Goal: Transaction & Acquisition: Purchase product/service

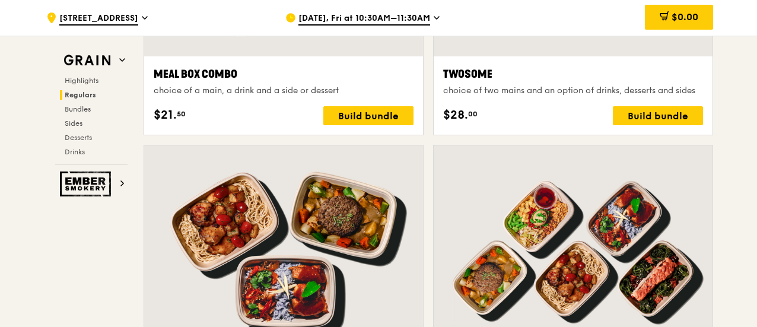
scroll to position [1305, 0]
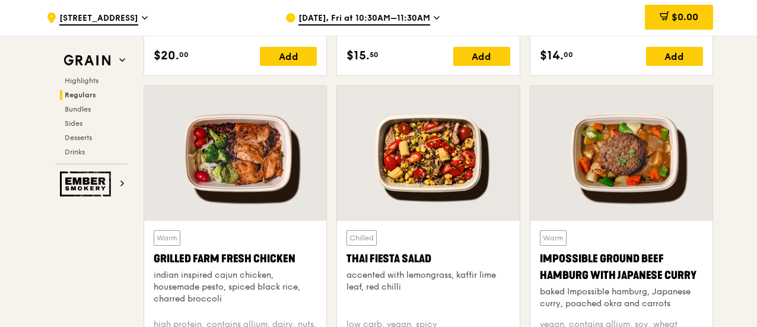
click at [385, 20] on span "[DATE], Fri at 10:30AM–11:30AM" at bounding box center [364, 18] width 132 height 13
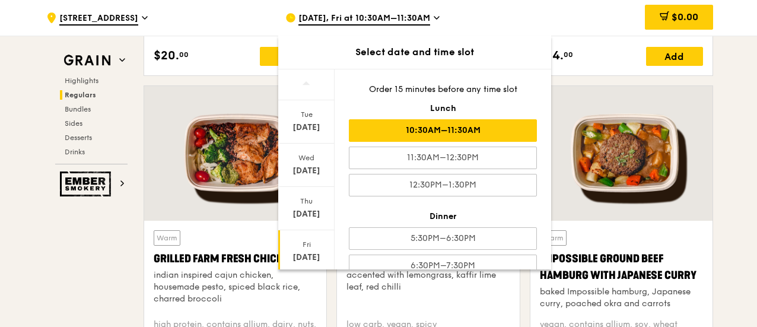
click at [406, 131] on div "10:30AM–11:30AM" at bounding box center [443, 130] width 188 height 23
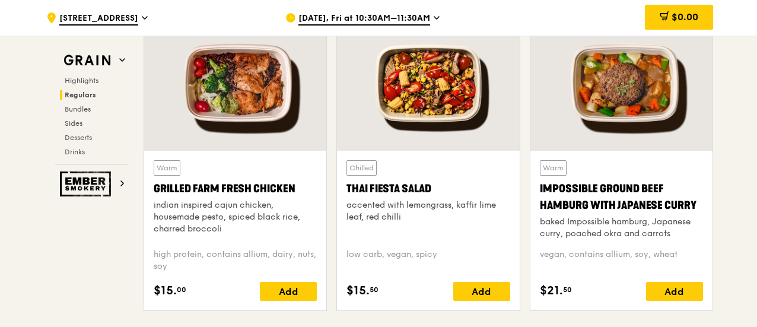
scroll to position [1374, 0]
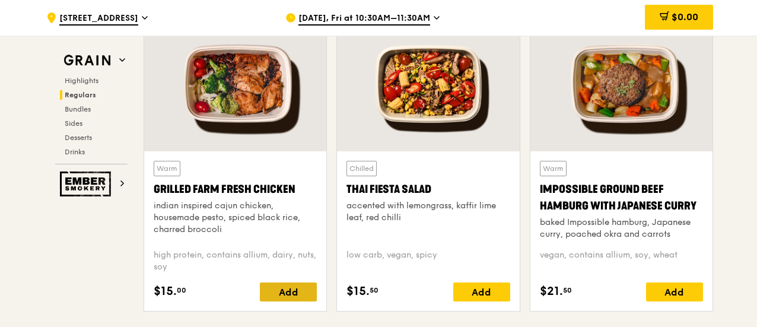
click at [286, 285] on div "Add" at bounding box center [288, 291] width 57 height 19
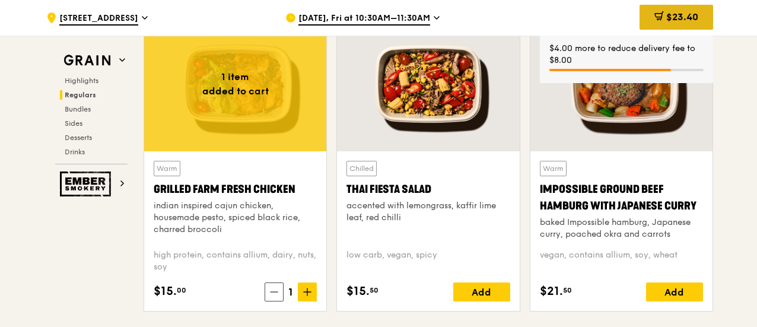
click at [675, 17] on span "$23.40" at bounding box center [682, 16] width 32 height 11
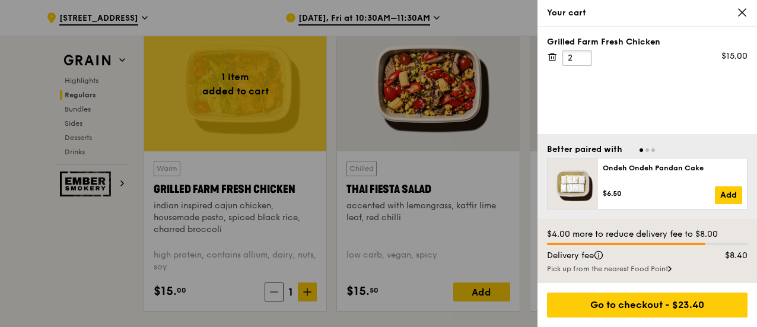
type input "2"
click at [580, 55] on input "2" at bounding box center [578, 57] width 30 height 15
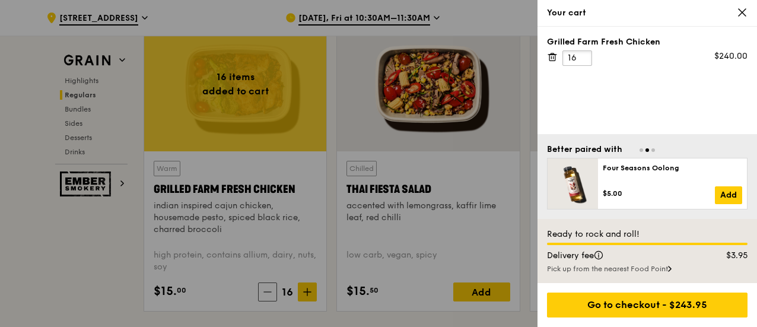
type input "16"
click at [626, 107] on div "Grilled Farm Fresh Chicken 16 $240.00" at bounding box center [648, 80] width 220 height 107
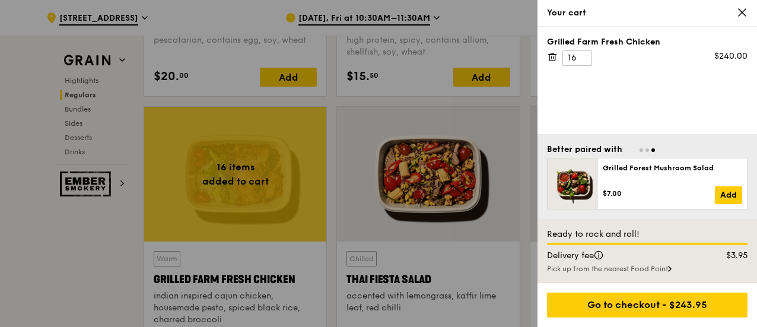
scroll to position [1285, 0]
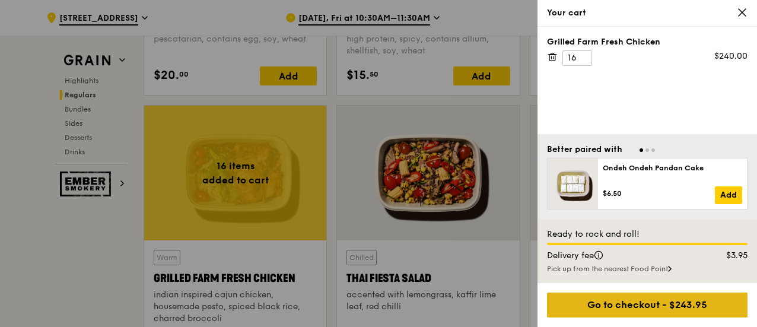
click at [623, 302] on div "Go to checkout - $243.95" at bounding box center [647, 305] width 201 height 25
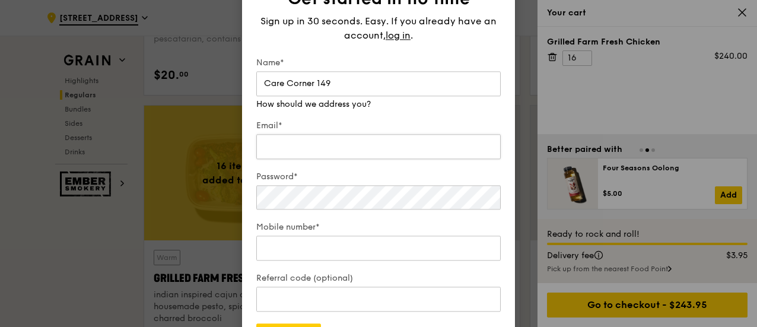
type input "Care Corner 149"
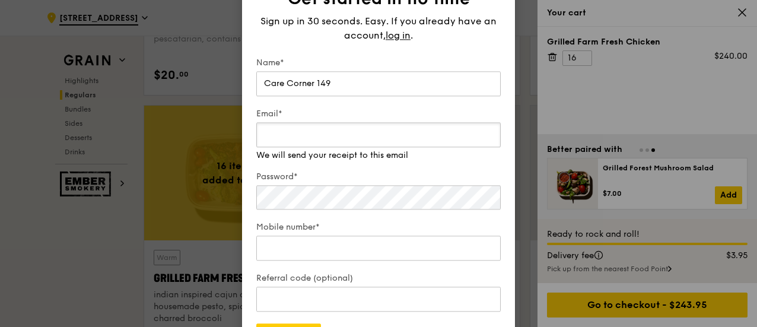
click at [358, 151] on div "Email* We will send your receipt to this email" at bounding box center [378, 134] width 244 height 53
type input "[EMAIL_ADDRESS][DOMAIN_NAME]"
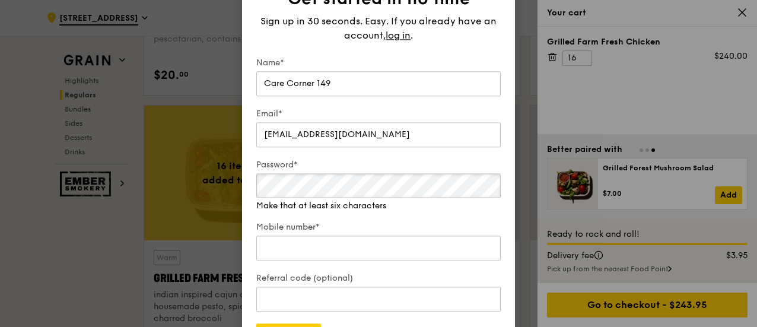
click at [299, 202] on div "Password* Make that at least six characters" at bounding box center [378, 185] width 244 height 53
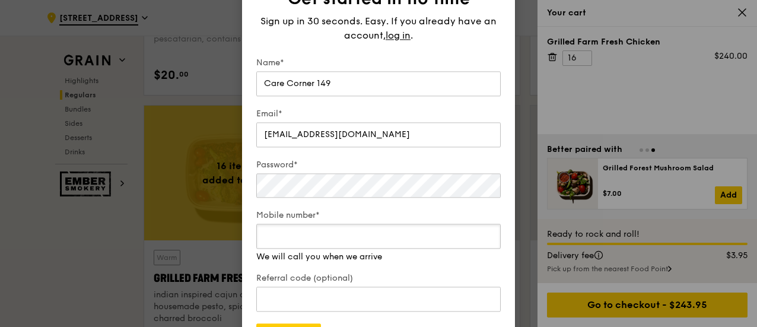
click at [339, 244] on input "Mobile number*" at bounding box center [378, 236] width 244 height 25
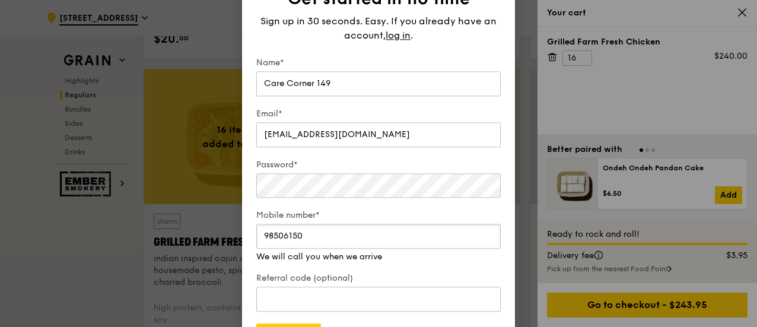
scroll to position [1322, 0]
type input "98506150"
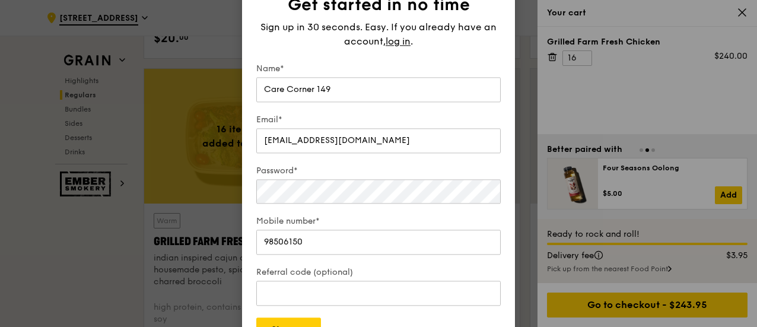
click at [434, 55] on div "Get started in no time Sign up in 30 seconds. Easy. If you already have an acco…" at bounding box center [378, 168] width 244 height 348
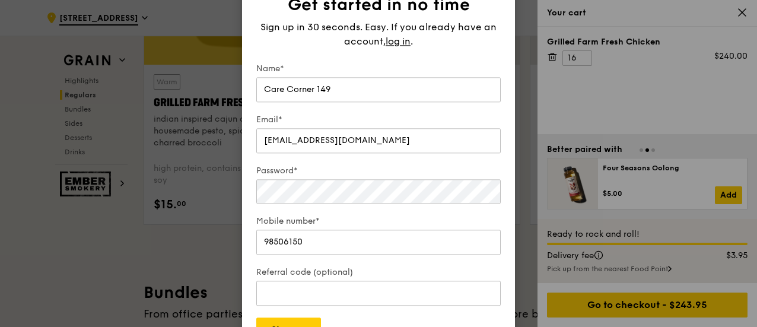
scroll to position [1462, 0]
click at [297, 323] on button "Sign up" at bounding box center [288, 329] width 65 height 25
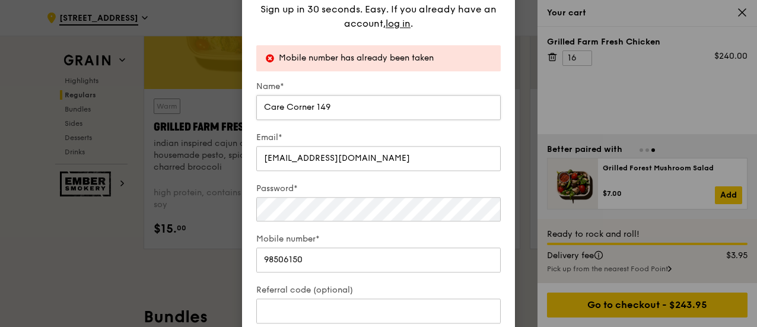
scroll to position [1434, 0]
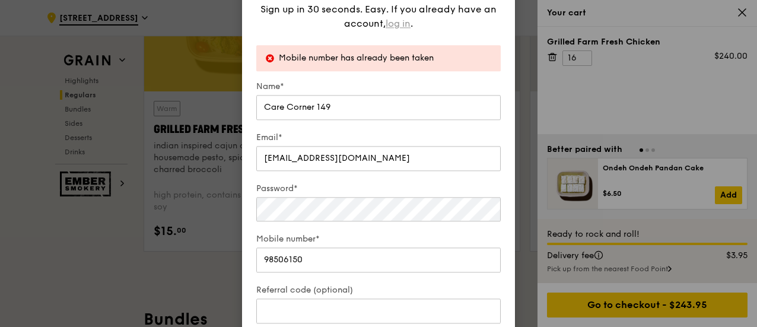
click at [398, 18] on span "log in" at bounding box center [398, 24] width 25 height 14
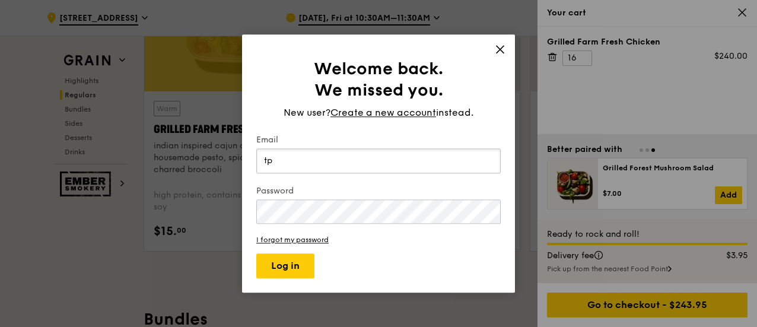
type input "[EMAIL_ADDRESS][DOMAIN_NAME]"
click at [284, 240] on link "I forgot my password" at bounding box center [378, 240] width 244 height 8
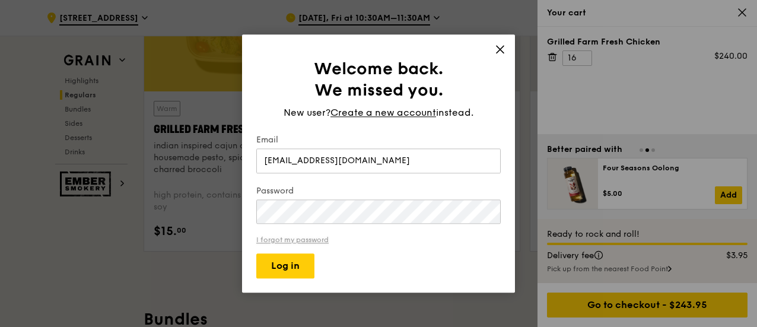
click at [306, 239] on link "I forgot my password" at bounding box center [378, 240] width 244 height 8
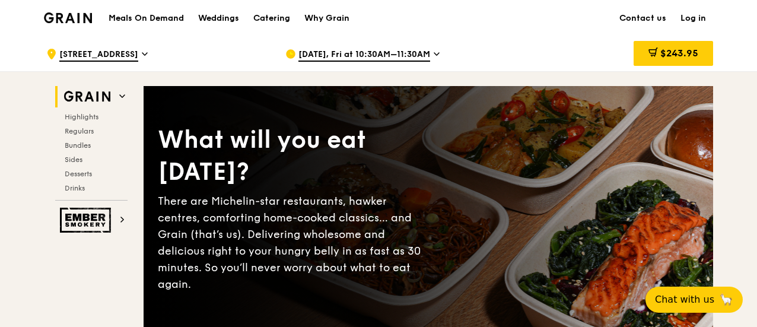
click at [698, 16] on link "Log in" at bounding box center [693, 19] width 40 height 36
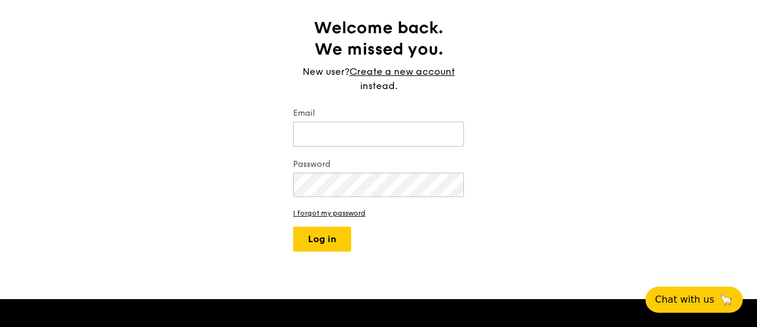
scroll to position [66, 0]
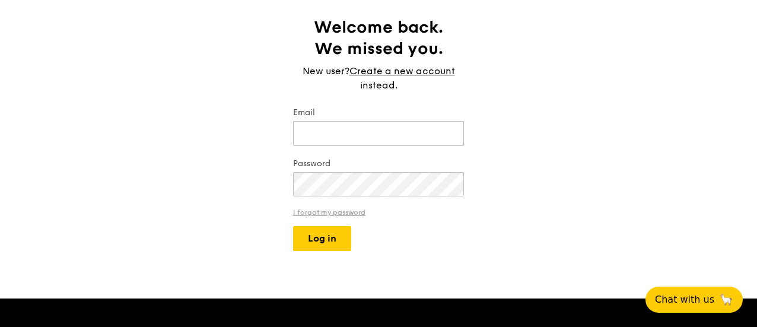
click at [338, 214] on link "I forgot my password" at bounding box center [378, 212] width 171 height 8
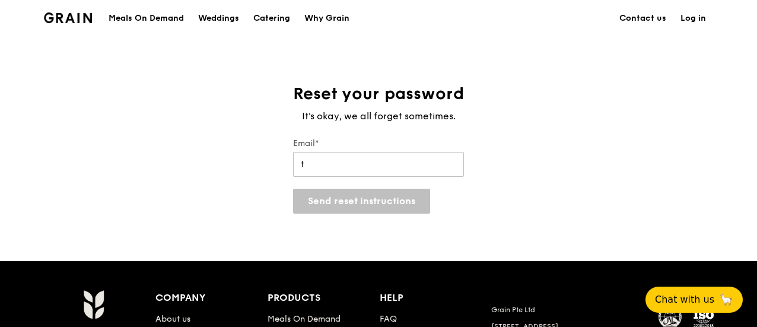
type input "[EMAIL_ADDRESS][DOMAIN_NAME]"
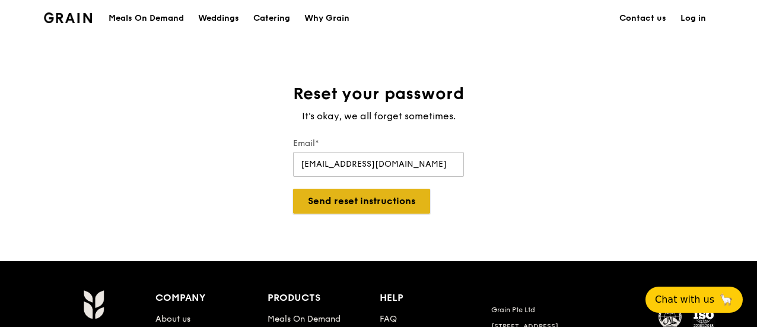
click at [390, 195] on button "Send reset instructions" at bounding box center [361, 201] width 137 height 25
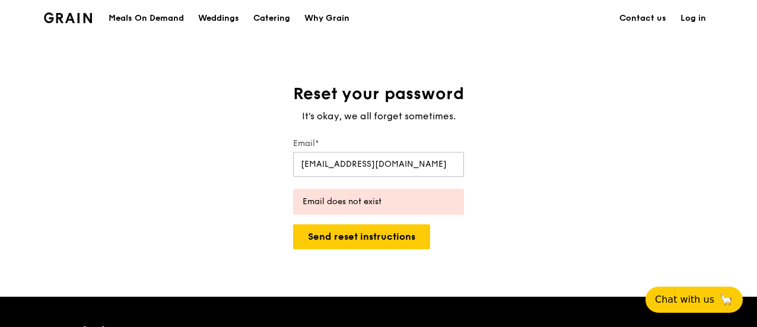
click at [697, 12] on link "Log in" at bounding box center [693, 19] width 40 height 36
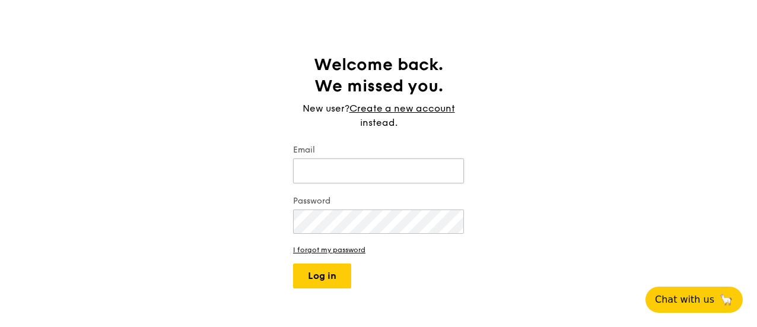
scroll to position [32, 0]
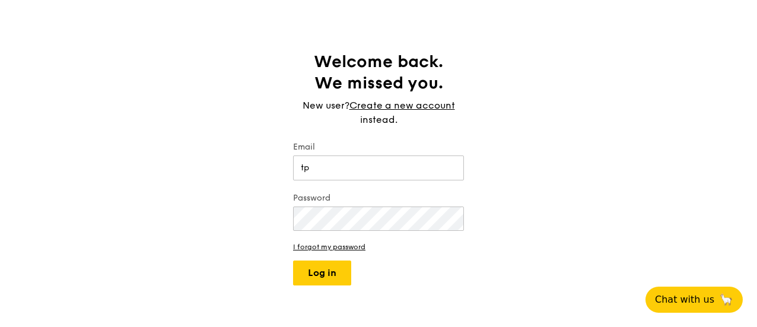
type input "[EMAIL_ADDRESS][DOMAIN_NAME]"
click at [409, 99] on link "Create a new account" at bounding box center [403, 106] width 106 height 14
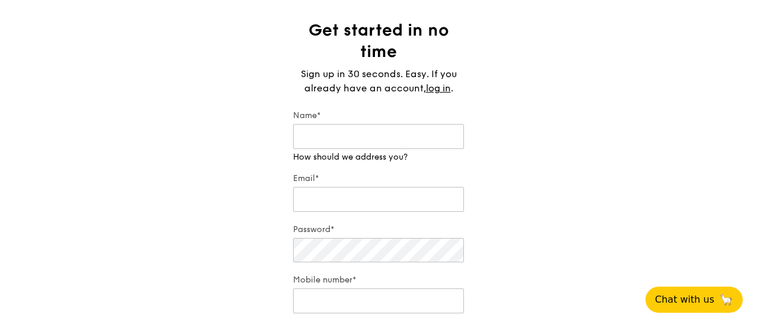
scroll to position [63, 0]
type input "Care Corner 149"
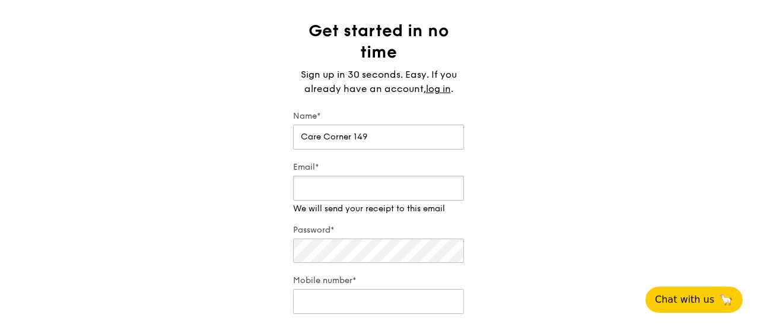
click at [320, 196] on input "Email*" at bounding box center [378, 188] width 171 height 25
type input "[EMAIL_ADDRESS][DOMAIN_NAME]"
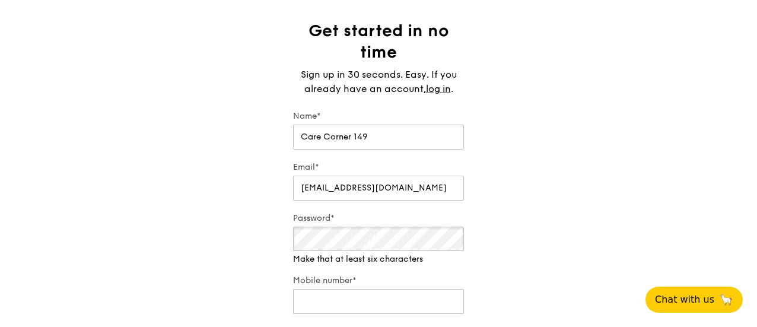
click at [314, 256] on div "Password* Make that at least six characters" at bounding box center [378, 238] width 171 height 53
click at [342, 314] on form "Name* Care Corner 149 Email* tp.aac149@carecorner.org.sg Password* Mobile numbe…" at bounding box center [378, 249] width 171 height 279
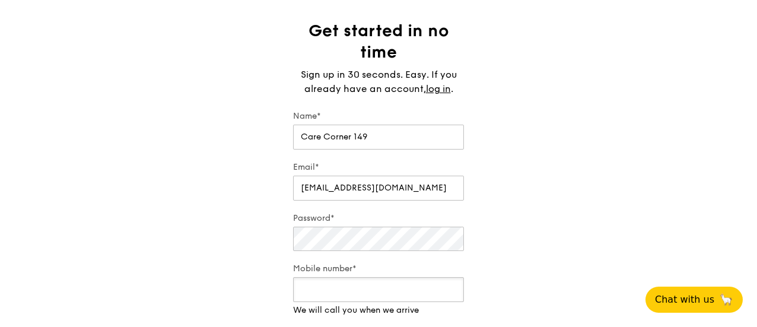
click at [355, 294] on input "Mobile number*" at bounding box center [378, 289] width 171 height 25
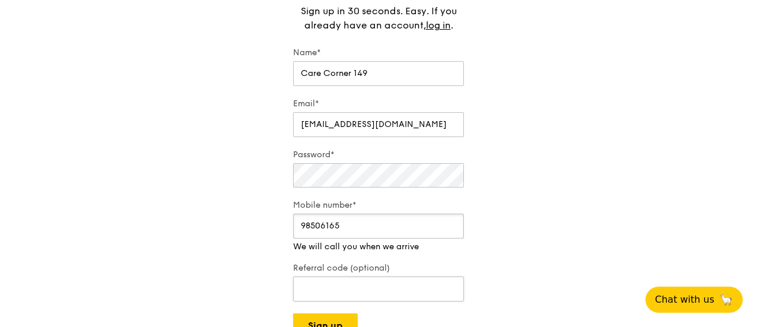
scroll to position [129, 0]
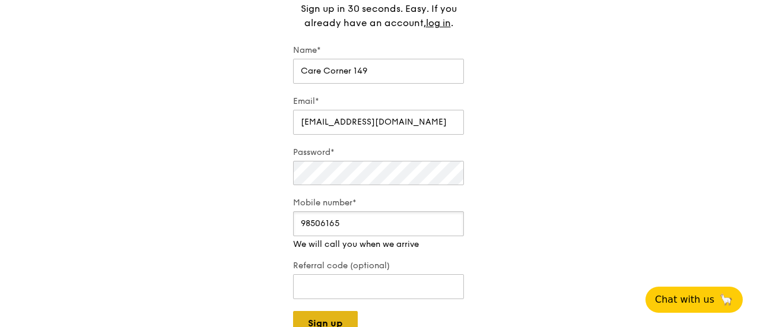
type input "98506165"
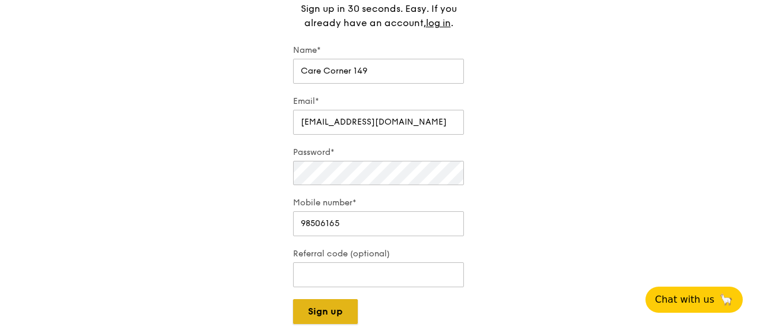
click at [335, 317] on button "Sign up" at bounding box center [325, 311] width 65 height 25
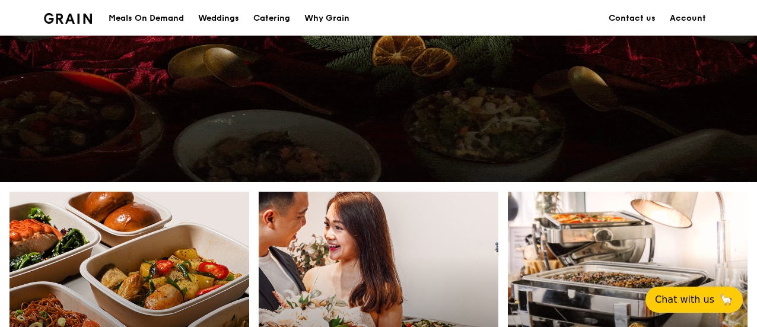
scroll to position [292, 0]
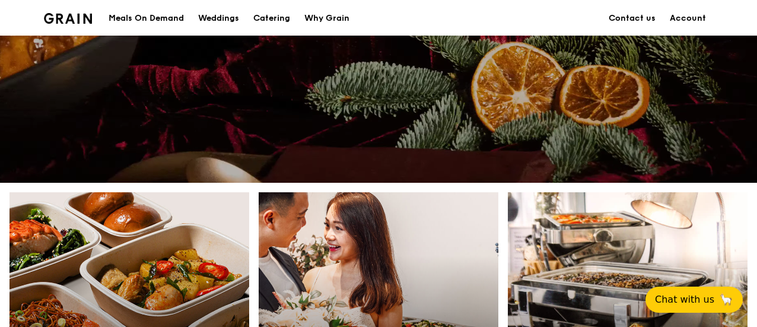
click at [138, 28] on div "Meals On Demand" at bounding box center [146, 19] width 75 height 36
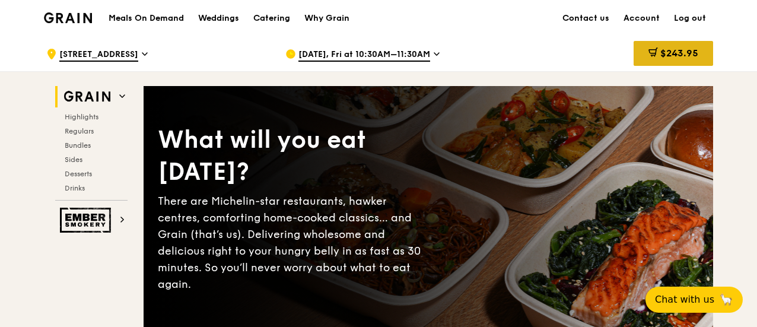
click at [669, 51] on span "$243.95" at bounding box center [679, 52] width 38 height 11
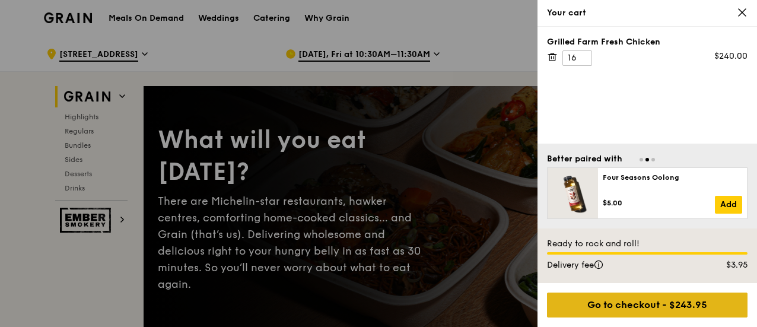
click at [644, 313] on div "Go to checkout - $243.95" at bounding box center [647, 305] width 201 height 25
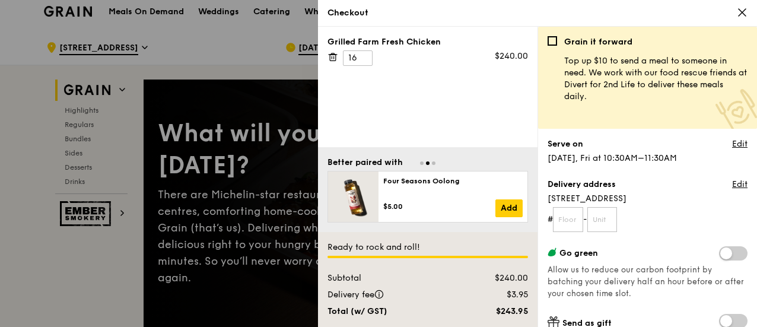
scroll to position [6, 0]
click at [567, 218] on input "text" at bounding box center [568, 219] width 30 height 25
type input "01"
click at [606, 216] on input "text" at bounding box center [602, 219] width 30 height 25
type input "963"
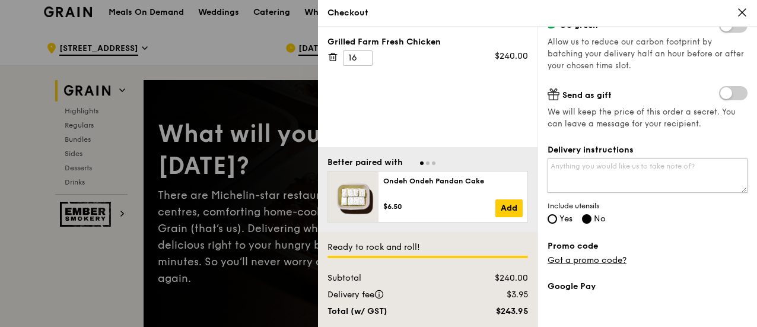
scroll to position [231, 0]
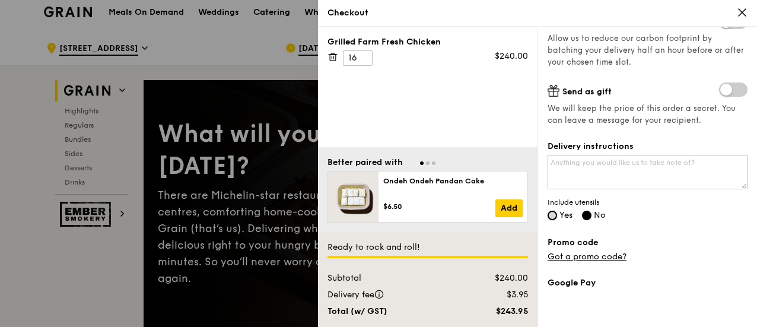
click at [552, 211] on input "Yes" at bounding box center [552, 215] width 9 height 9
radio input "true"
radio input "false"
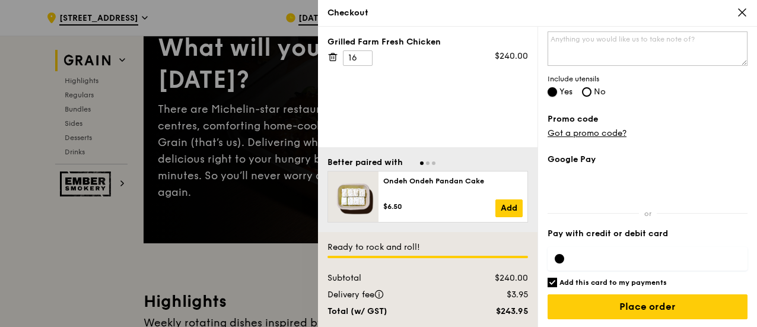
scroll to position [92, 0]
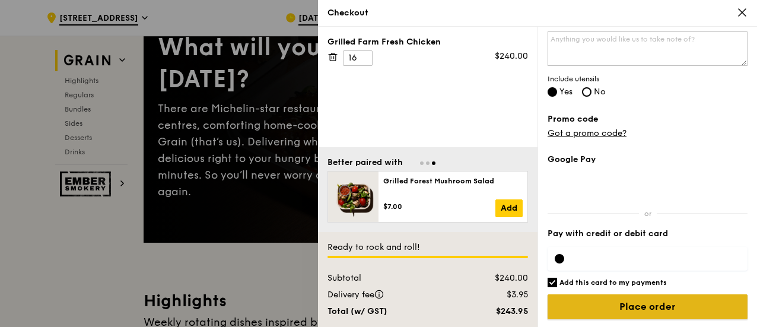
click at [642, 300] on input "Place order" at bounding box center [648, 306] width 200 height 25
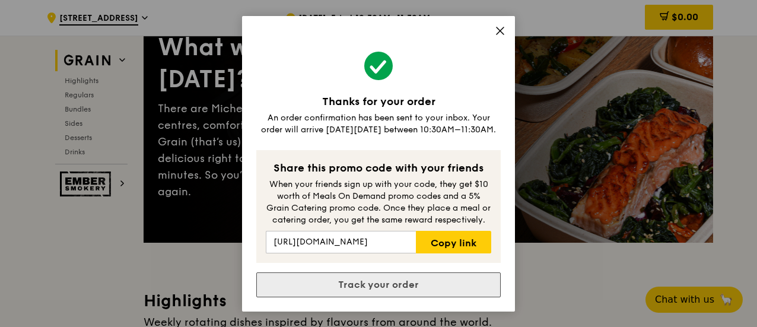
click at [364, 287] on link "Track your order" at bounding box center [378, 284] width 244 height 25
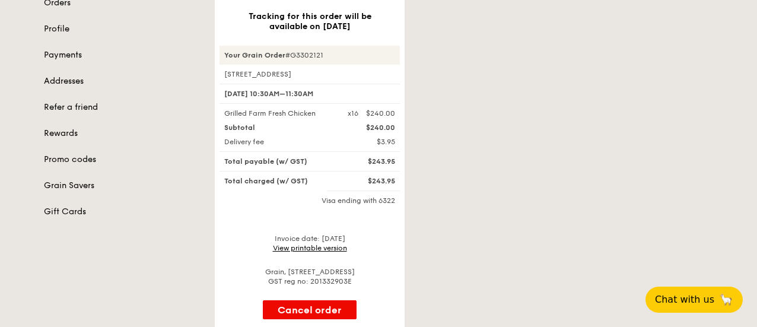
scroll to position [135, 0]
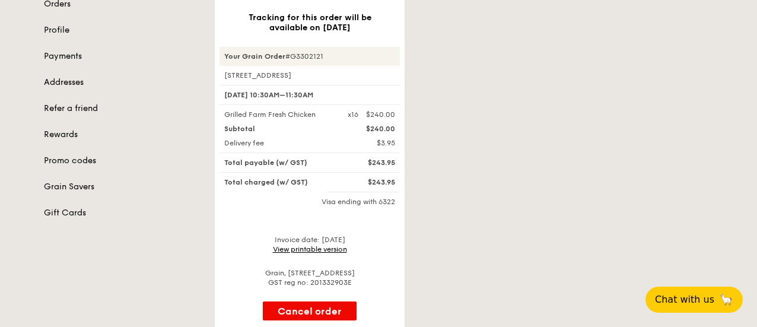
click at [319, 250] on link "View printable version" at bounding box center [310, 249] width 74 height 8
